Goal: Task Accomplishment & Management: Complete application form

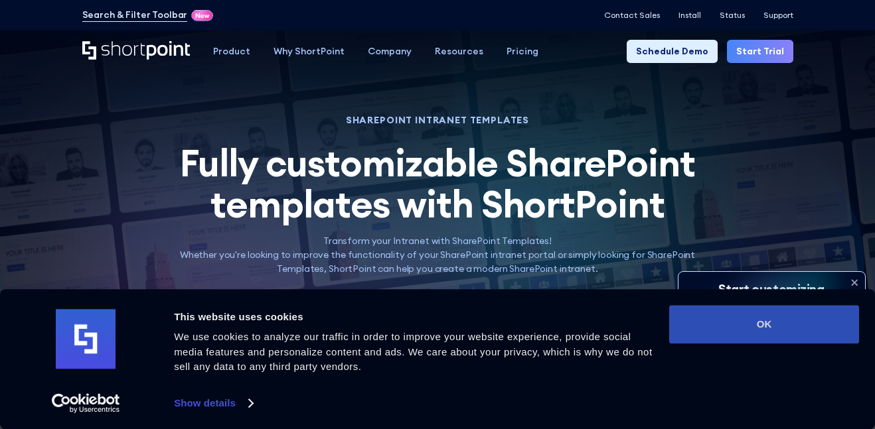
click at [720, 333] on button "OK" at bounding box center [764, 324] width 190 height 38
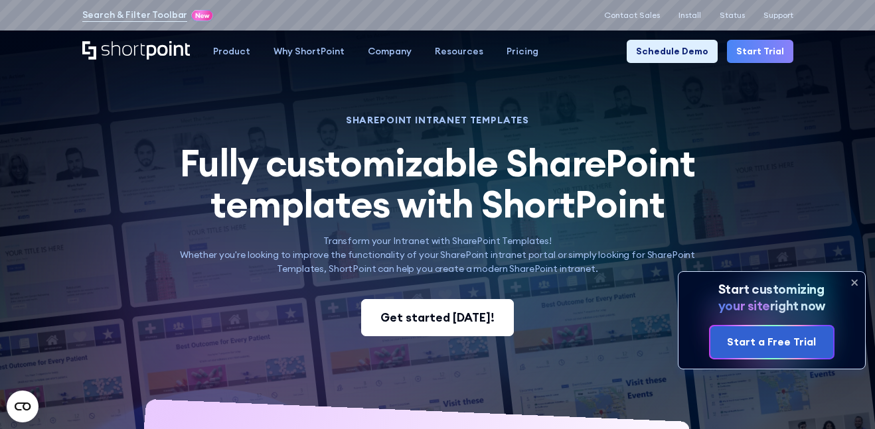
click at [441, 332] on link "Get started today!" at bounding box center [437, 317] width 153 height 37
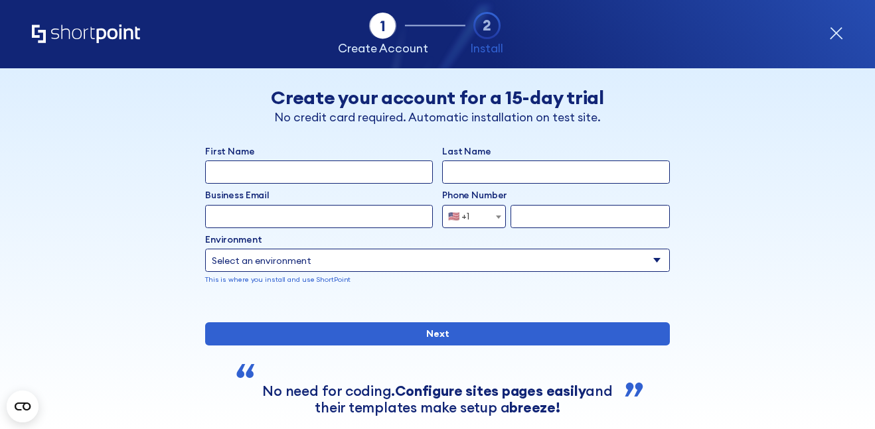
click at [370, 169] on input "First Name" at bounding box center [319, 172] width 228 height 23
type input "moliyah"
click at [484, 181] on input "Last Name" at bounding box center [556, 172] width 228 height 23
type input "[PERSON_NAME]"
click at [404, 262] on select "Select an environment Microsoft 365 SharePoint Online SharePoint 2019 (On-Premi…" at bounding box center [437, 260] width 465 height 23
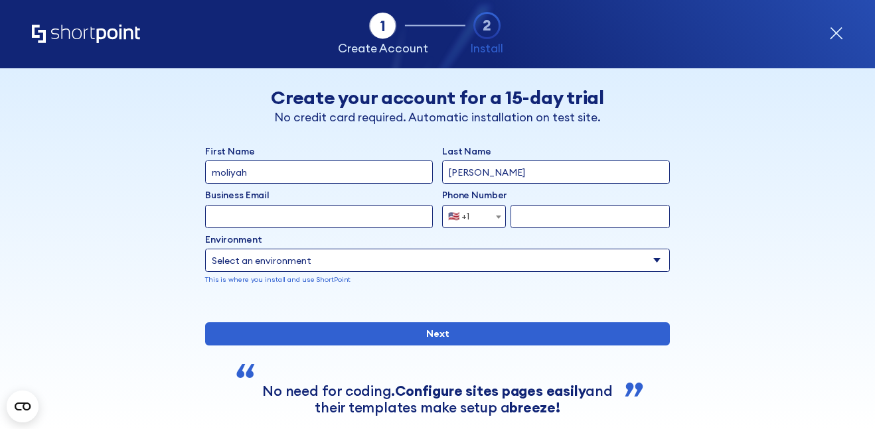
select select "SharePoint 2016 (On-Premise)"
click at [205, 249] on select "Select an environment Microsoft 365 SharePoint Online SharePoint 2019 (On-Premi…" at bounding box center [437, 260] width 465 height 23
click at [478, 219] on span "🇺🇸 +1" at bounding box center [463, 216] width 40 height 23
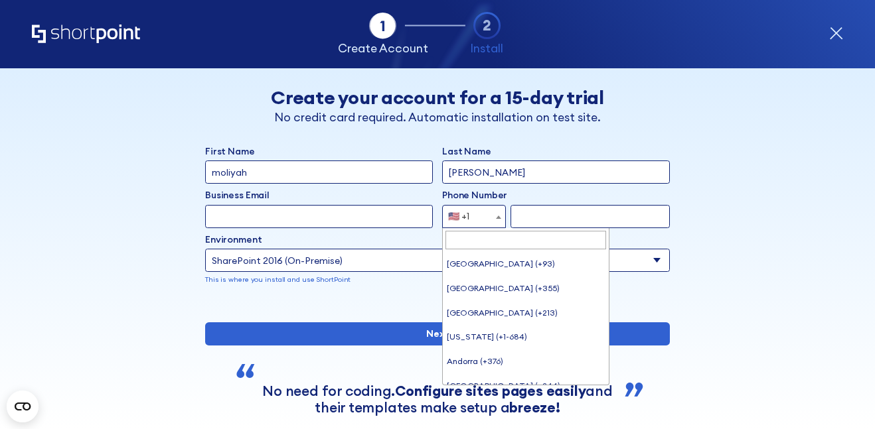
scroll to position [5399, 0]
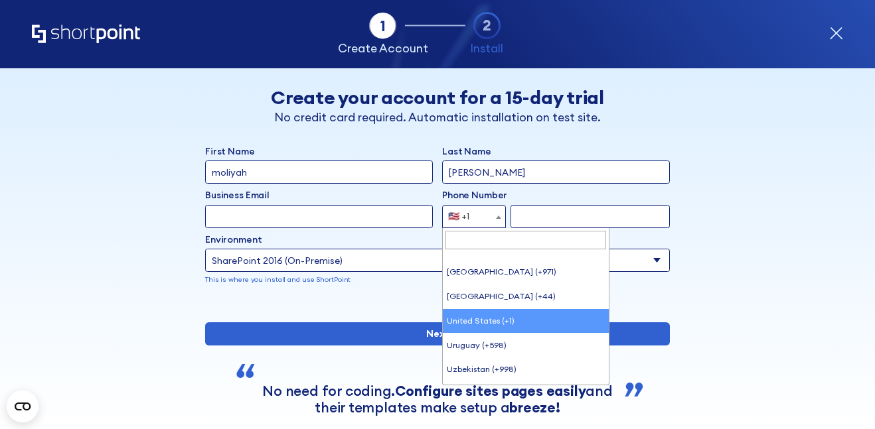
click at [478, 219] on span "🇺🇸 +1" at bounding box center [463, 216] width 40 height 23
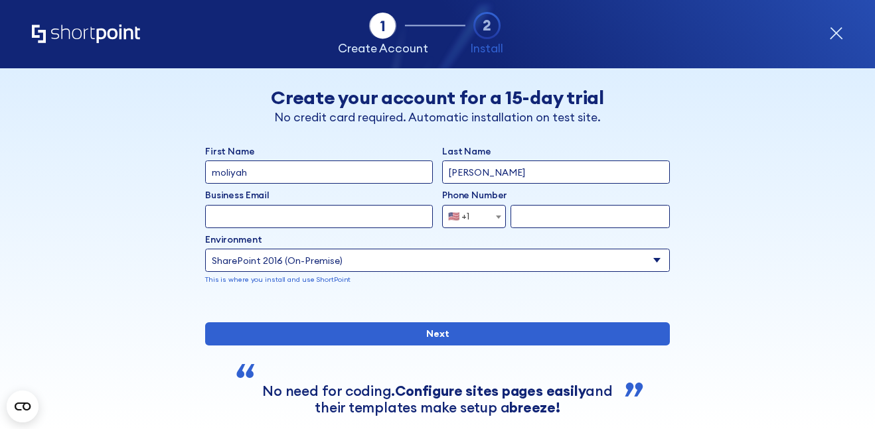
click at [478, 219] on span "🇺🇸 +1" at bounding box center [463, 216] width 40 height 23
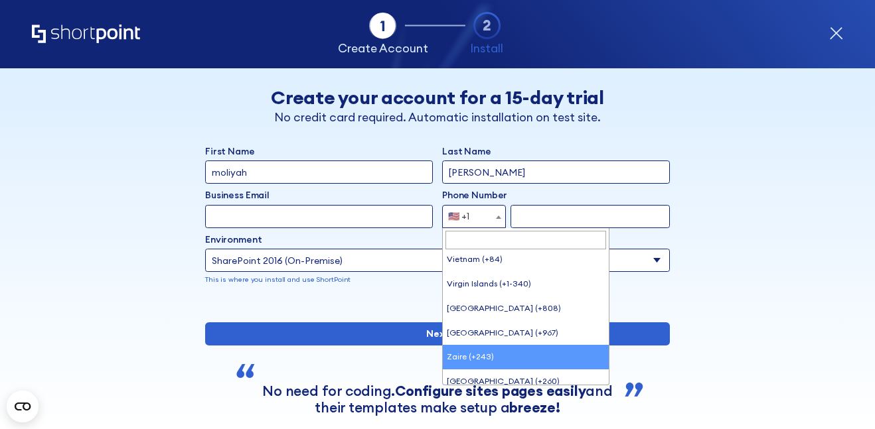
scroll to position [5632, 0]
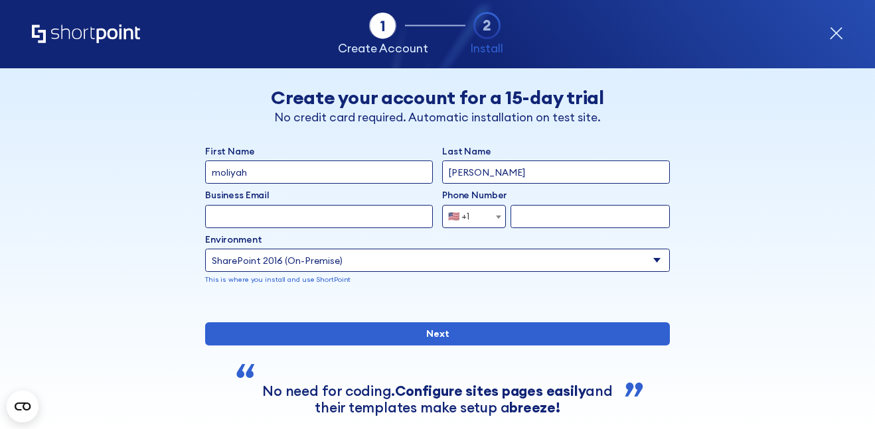
click at [656, 304] on div "form" at bounding box center [437, 304] width 465 height 0
click at [577, 217] on input "form" at bounding box center [589, 216] width 159 height 23
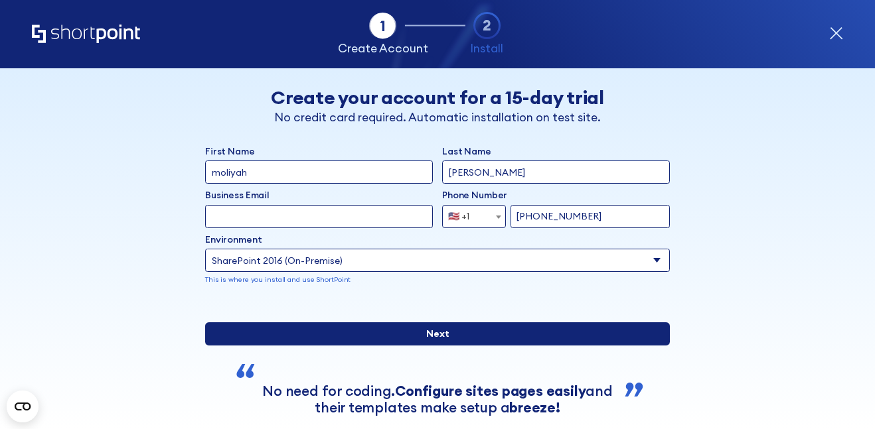
type input "[PHONE_NUMBER]"
click at [467, 346] on input "Next" at bounding box center [437, 334] width 465 height 23
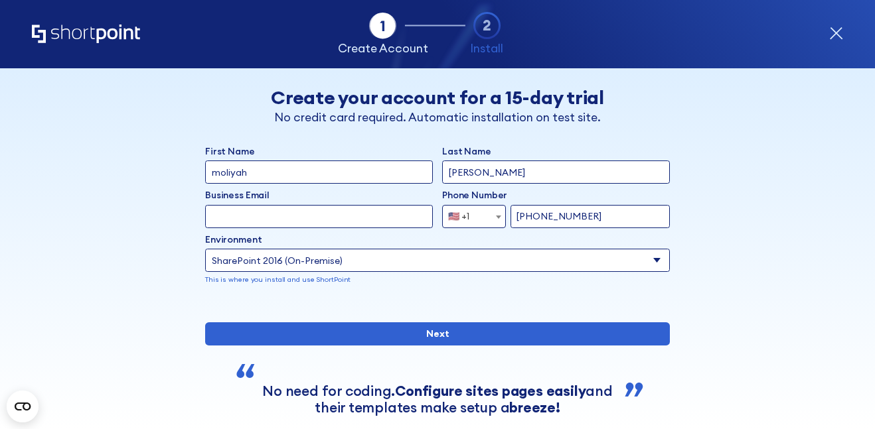
type input "[EMAIL_ADDRESS][PERSON_NAME][DOMAIN_NAME]"
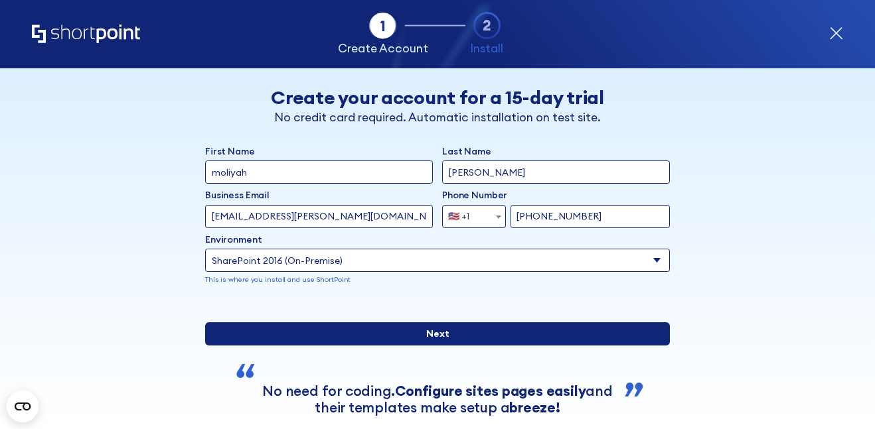
click at [437, 346] on input "Next" at bounding box center [437, 334] width 465 height 23
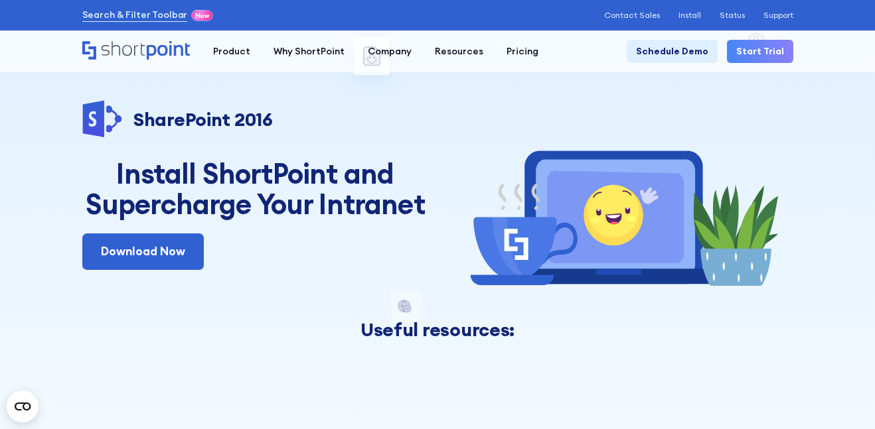
scroll to position [27, 0]
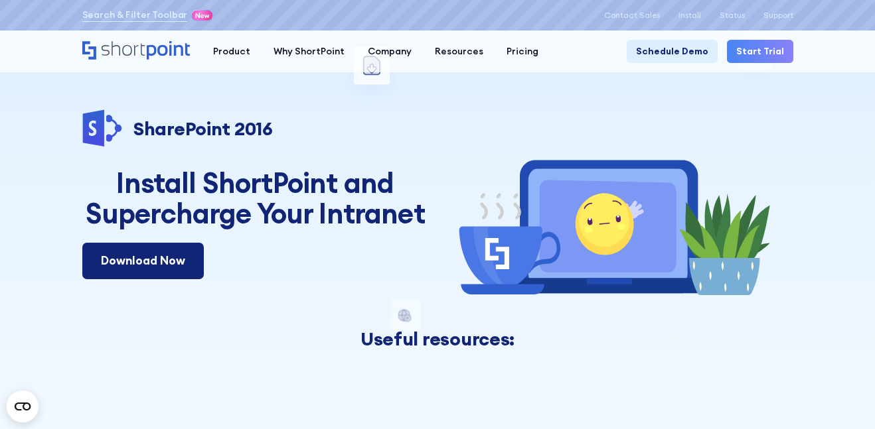
click at [175, 250] on link "Download Now" at bounding box center [142, 261] width 121 height 36
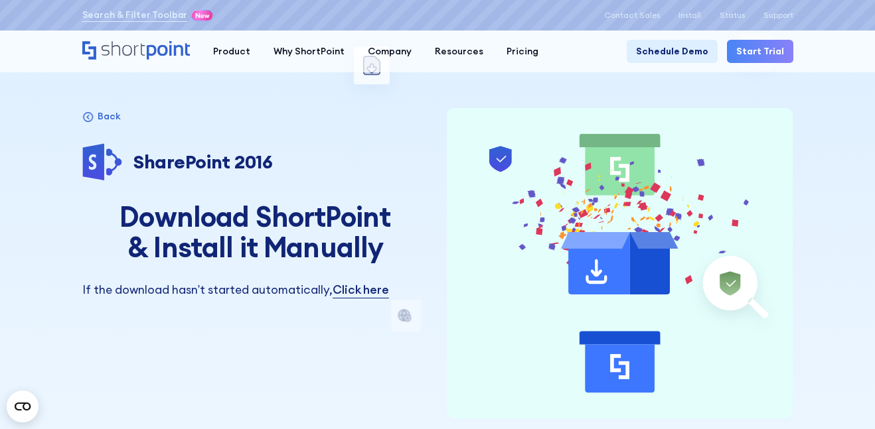
click at [372, 102] on div "invite a user to install steps after download Microsoft 365 SharePoint Online S…" at bounding box center [437, 332] width 711 height 719
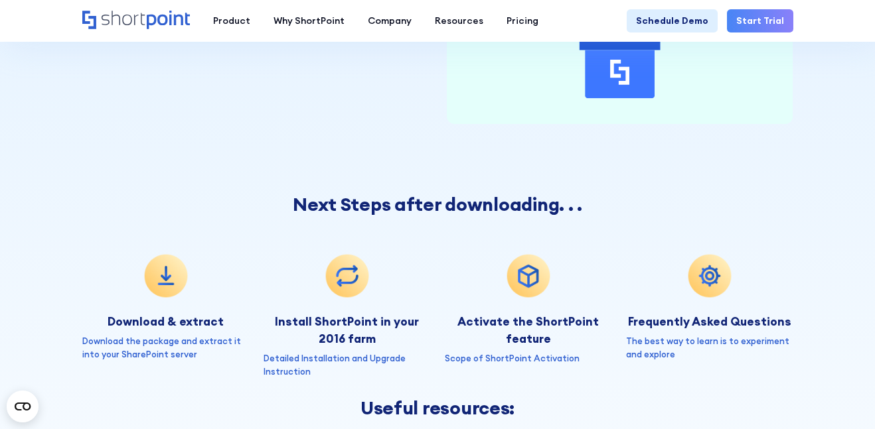
scroll to position [319, 0]
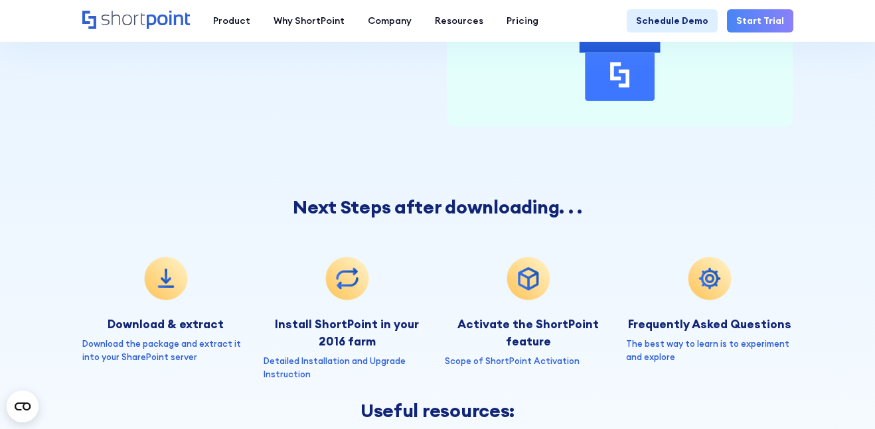
click at [774, 11] on link "Start Trial" at bounding box center [760, 20] width 66 height 23
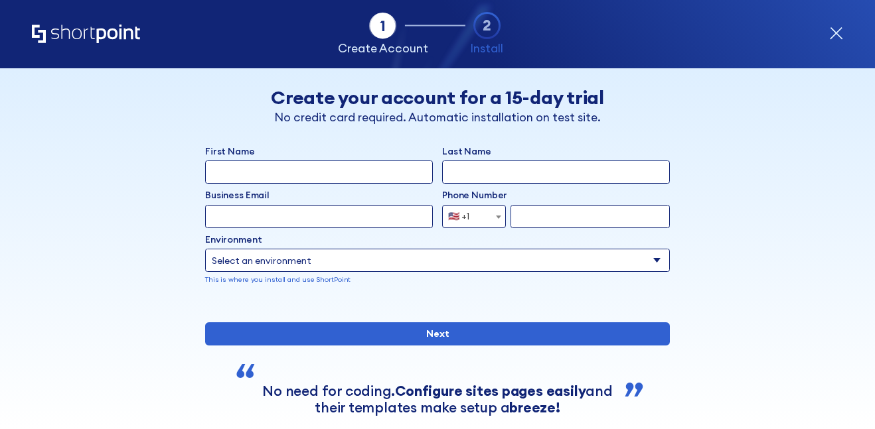
click at [299, 173] on input "First Name" at bounding box center [319, 172] width 228 height 23
type input "moliyah"
click at [329, 218] on input "Business Email" at bounding box center [319, 216] width 228 height 23
type input "moliyah.smith@okeestudents.org"
click at [507, 174] on input "Last Name" at bounding box center [556, 172] width 228 height 23
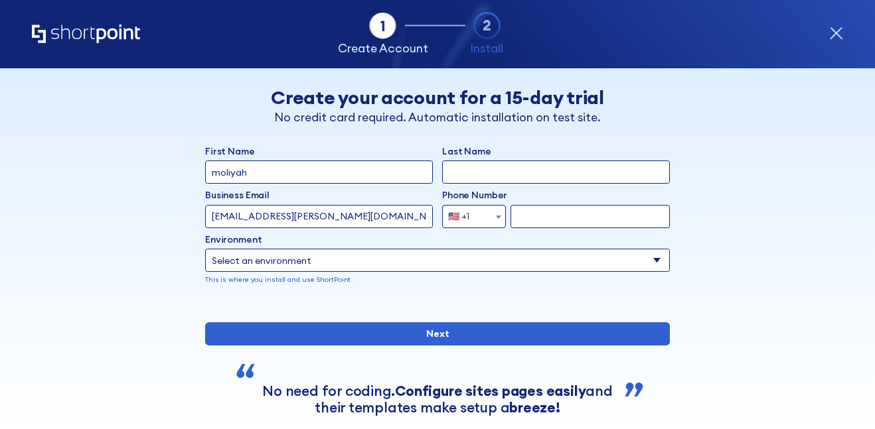
click at [537, 210] on input "form" at bounding box center [589, 216] width 159 height 23
type input "[PERSON_NAME]"
click at [611, 220] on input "form" at bounding box center [589, 216] width 159 height 23
type input "[PHONE_NUMBER]"
click at [565, 250] on select "Select an environment Microsoft 365 SharePoint Online SharePoint 2019 (On-Premi…" at bounding box center [437, 260] width 465 height 23
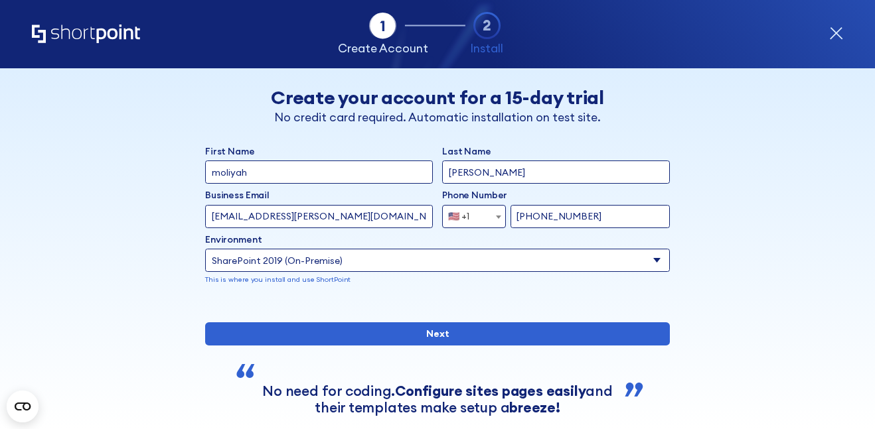
click at [205, 249] on select "Select an environment Microsoft 365 SharePoint Online SharePoint 2019 (On-Premi…" at bounding box center [437, 260] width 465 height 23
click at [370, 260] on select "Select an environment Microsoft 365 SharePoint Online SharePoint 2019 (On-Premi…" at bounding box center [319, 260] width 228 height 23
click at [205, 249] on select "Select an environment Microsoft 365 SharePoint Online SharePoint 2019 (On-Premi…" at bounding box center [319, 260] width 228 height 23
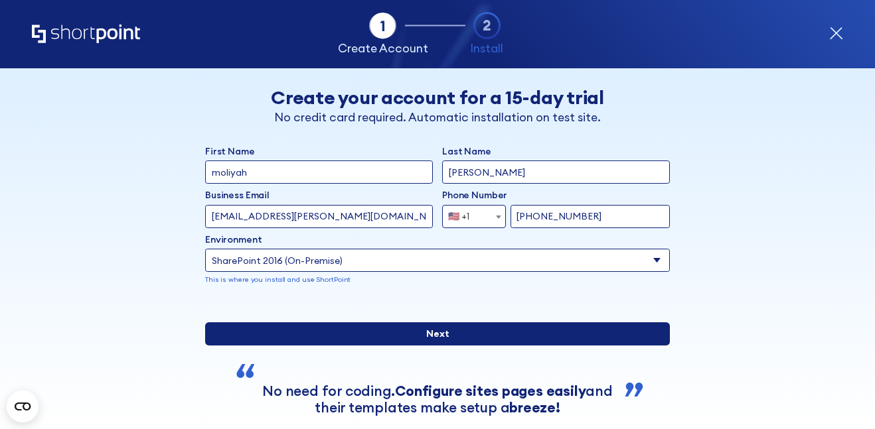
click at [414, 346] on input "Next" at bounding box center [437, 334] width 465 height 23
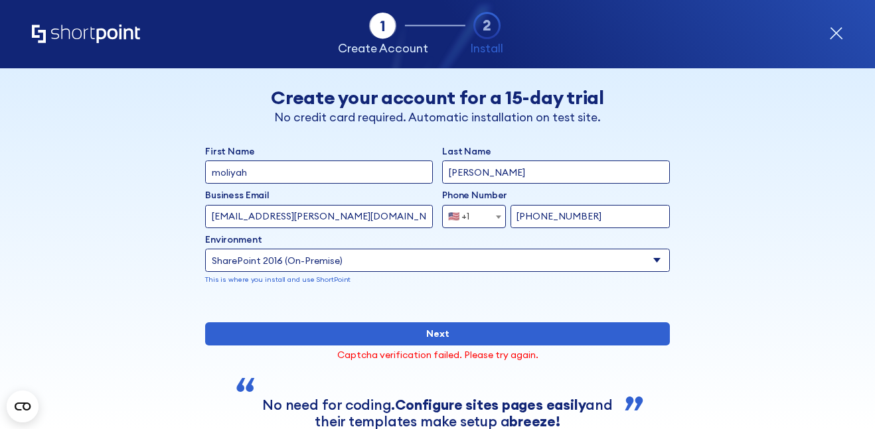
click at [520, 260] on select "Select an environment Microsoft 365 SharePoint Online SharePoint 2019 (On-Premi…" at bounding box center [437, 260] width 465 height 23
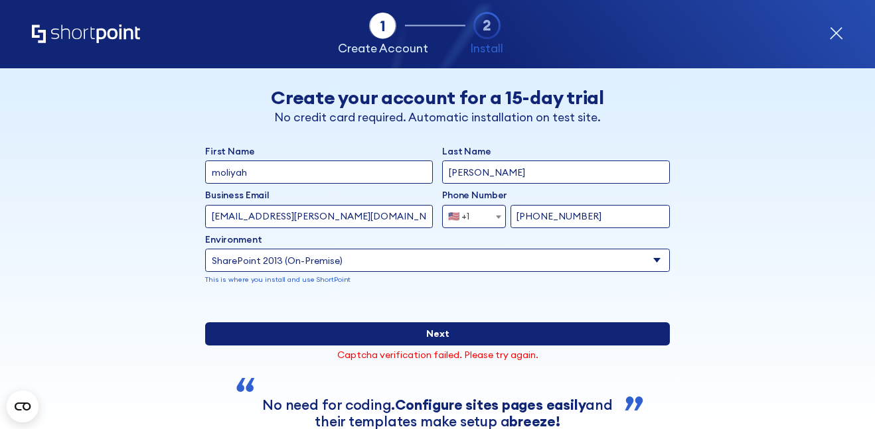
click at [205, 249] on select "Select an environment Microsoft 365 SharePoint Online SharePoint 2019 (On-Premi…" at bounding box center [437, 260] width 465 height 23
click at [455, 346] on input "Next" at bounding box center [437, 334] width 465 height 23
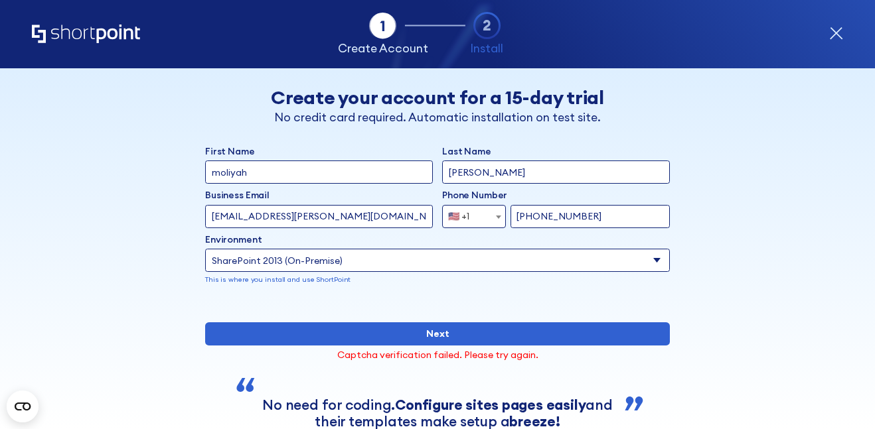
click at [469, 252] on select "Select an environment Microsoft 365 SharePoint Online SharePoint 2019 (On-Premi…" at bounding box center [437, 260] width 465 height 23
select select "SharePoint Online"
click at [205, 249] on select "Select an environment Microsoft 365 SharePoint Online SharePoint 2019 (On-Premi…" at bounding box center [437, 260] width 465 height 23
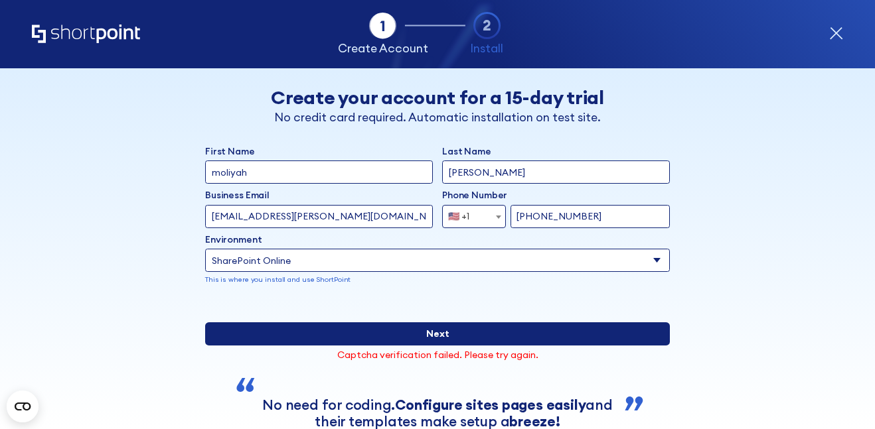
click at [435, 346] on input "Next" at bounding box center [437, 334] width 465 height 23
click at [0, 0] on p "Validating" at bounding box center [0, 0] width 0 height 0
